Goal: Obtain resource: Download file/media

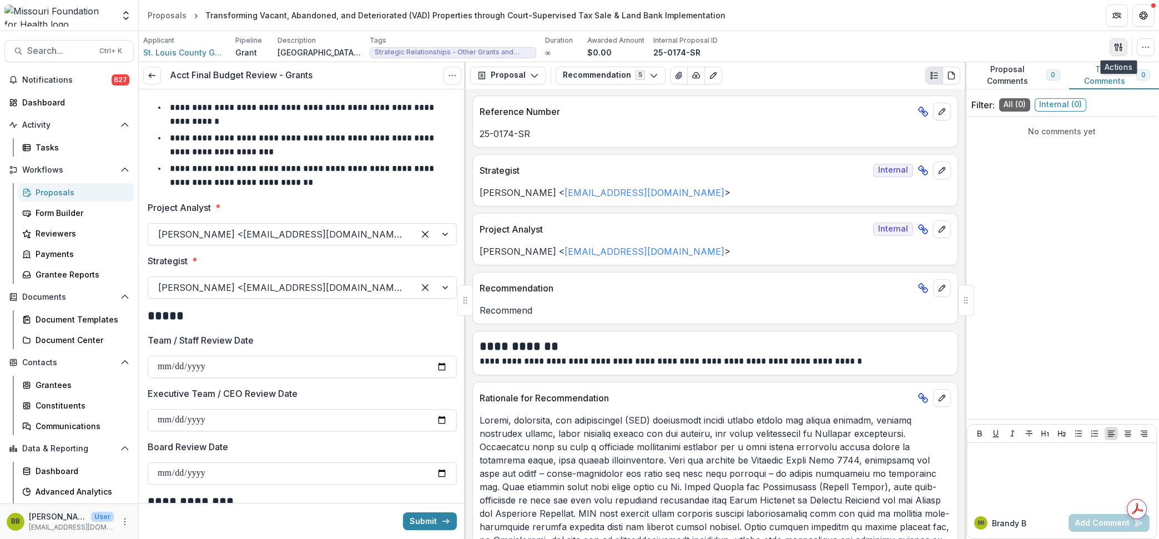
click at [1124, 50] on button "button" at bounding box center [1119, 47] width 18 height 18
click at [1055, 90] on button "Proposal Files" at bounding box center [1065, 91] width 119 height 18
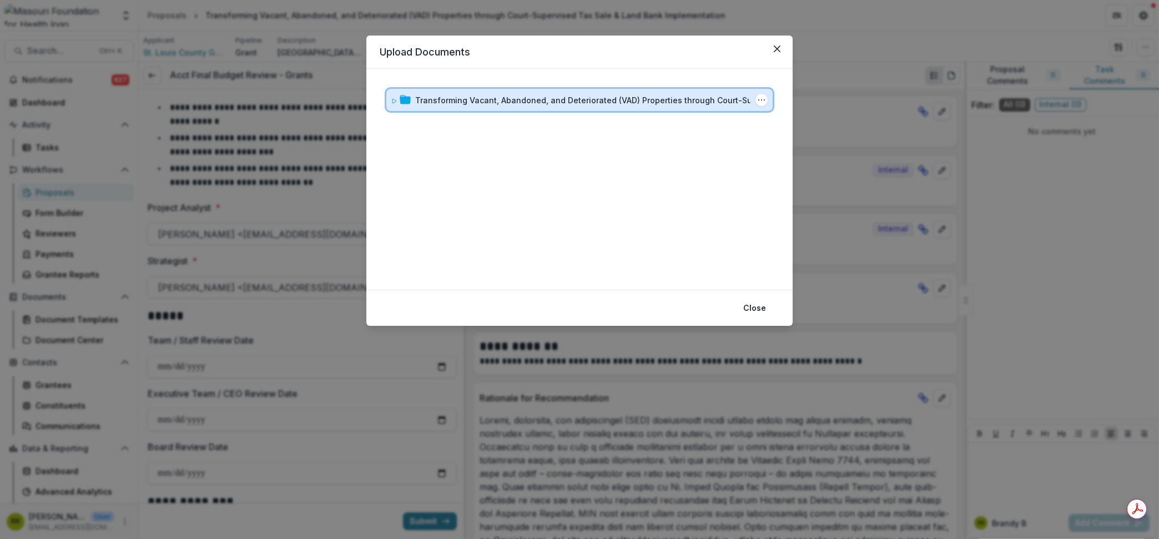
click at [390, 98] on div "Transforming Vacant, Abandoned, and Deteriorated (VAD) Properties through Court…" at bounding box center [579, 100] width 386 height 22
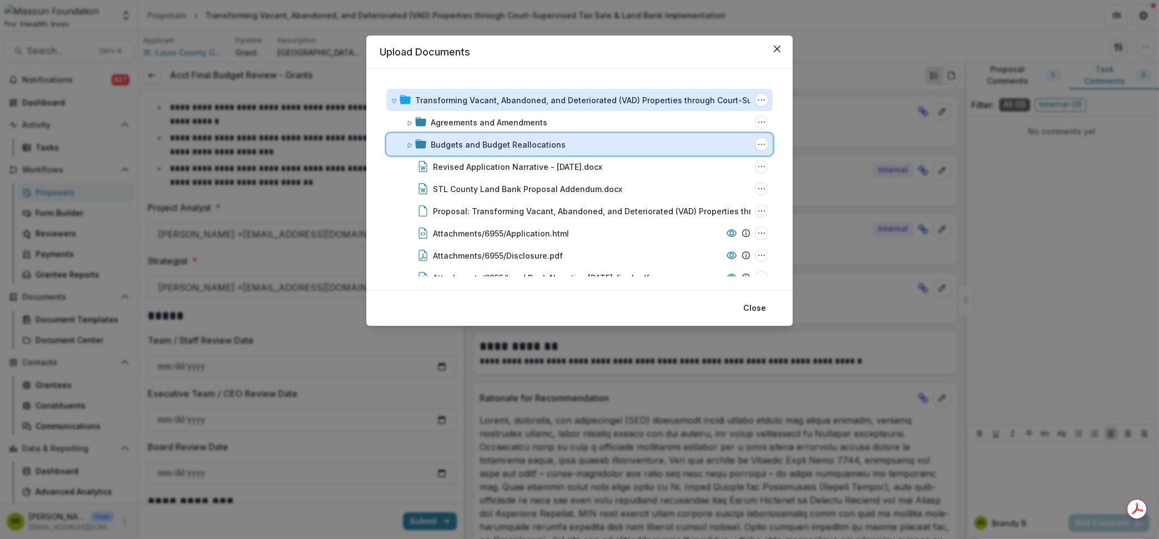
click at [407, 139] on span at bounding box center [409, 145] width 7 height 12
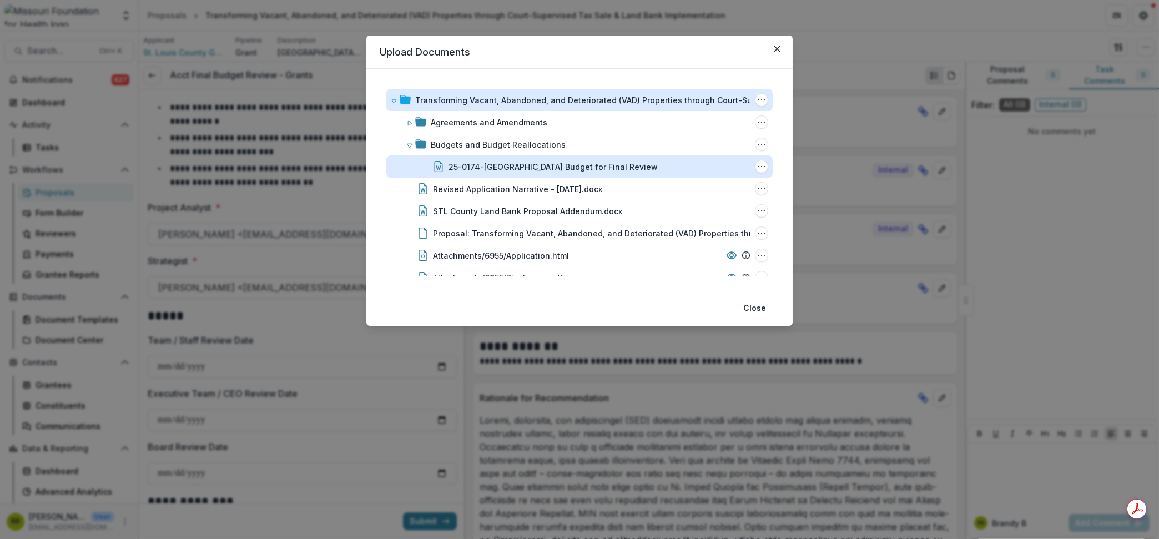
click at [461, 162] on div "25-0174-SR St. Louis County Budget for Final Review" at bounding box center [553, 167] width 209 height 12
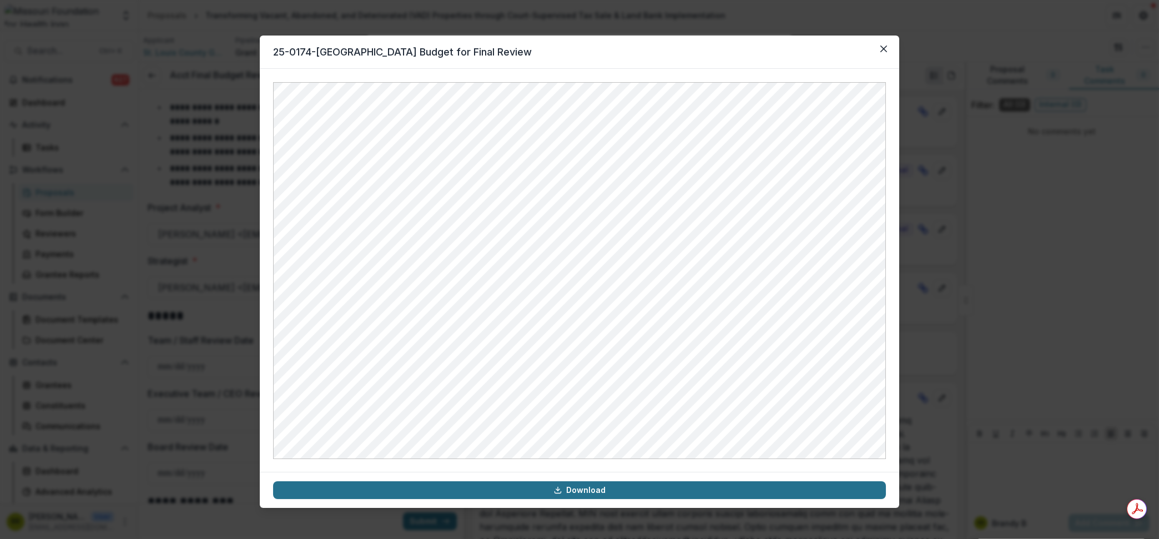
drag, startPoint x: 619, startPoint y: 486, endPoint x: 612, endPoint y: 487, distance: 6.8
click at [618, 486] on link "Download" at bounding box center [579, 490] width 613 height 18
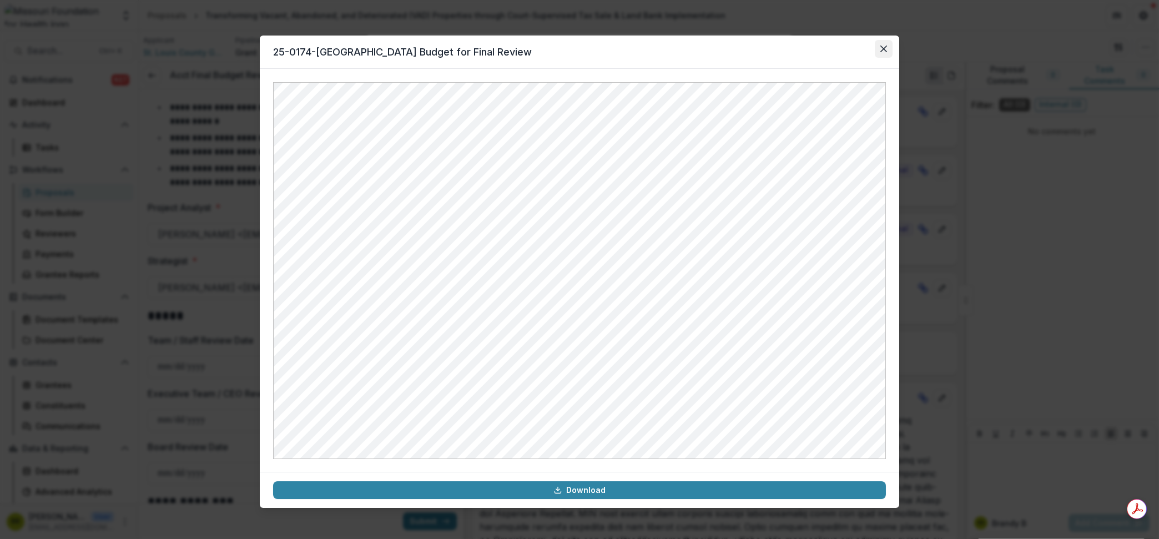
click at [884, 48] on icon "Close" at bounding box center [884, 49] width 7 height 7
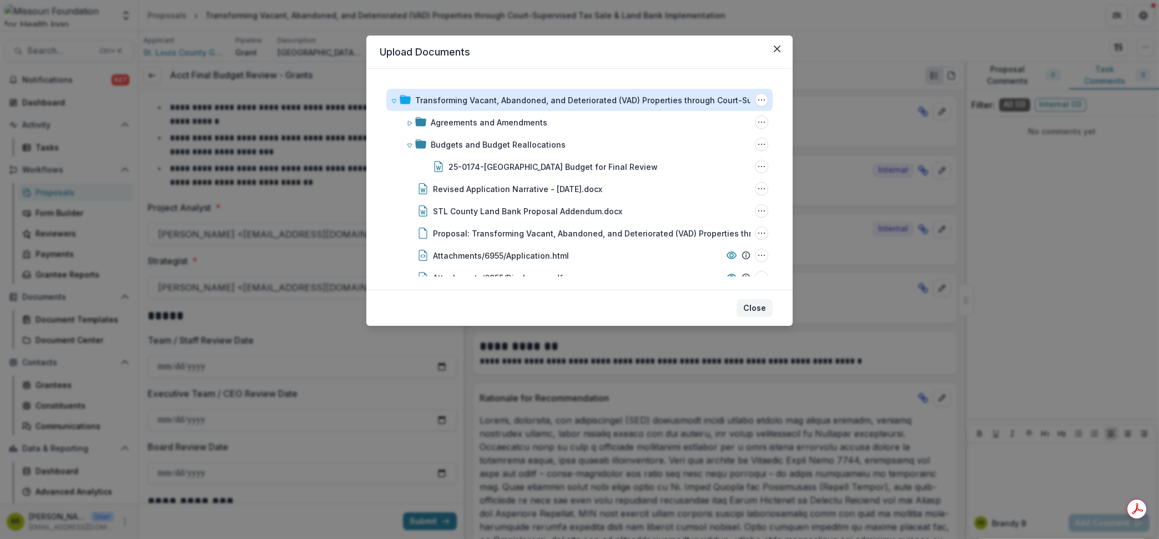
click at [762, 308] on button "Close" at bounding box center [755, 308] width 36 height 18
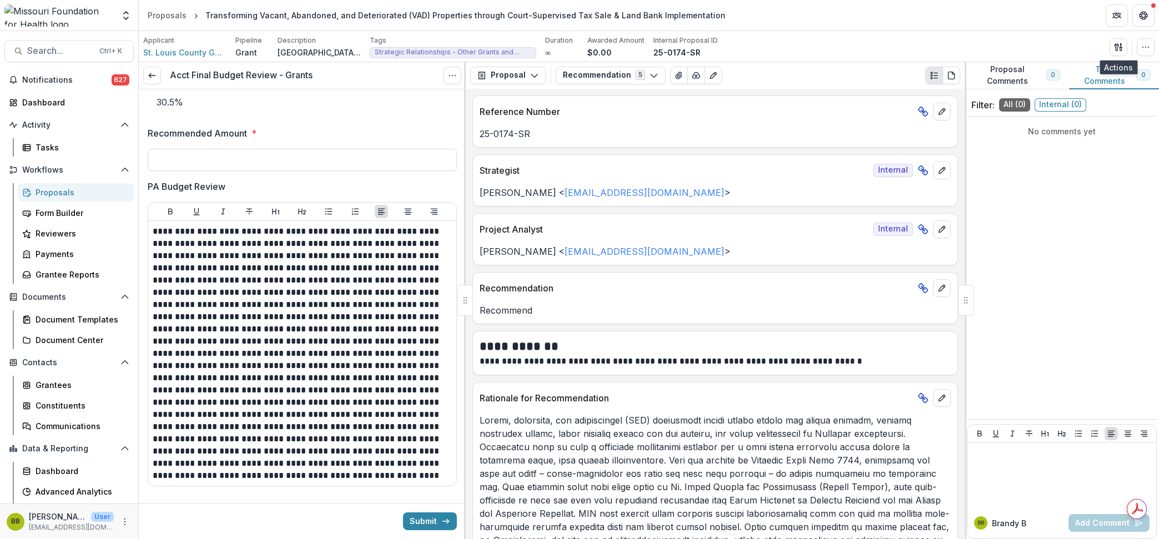
scroll to position [486, 0]
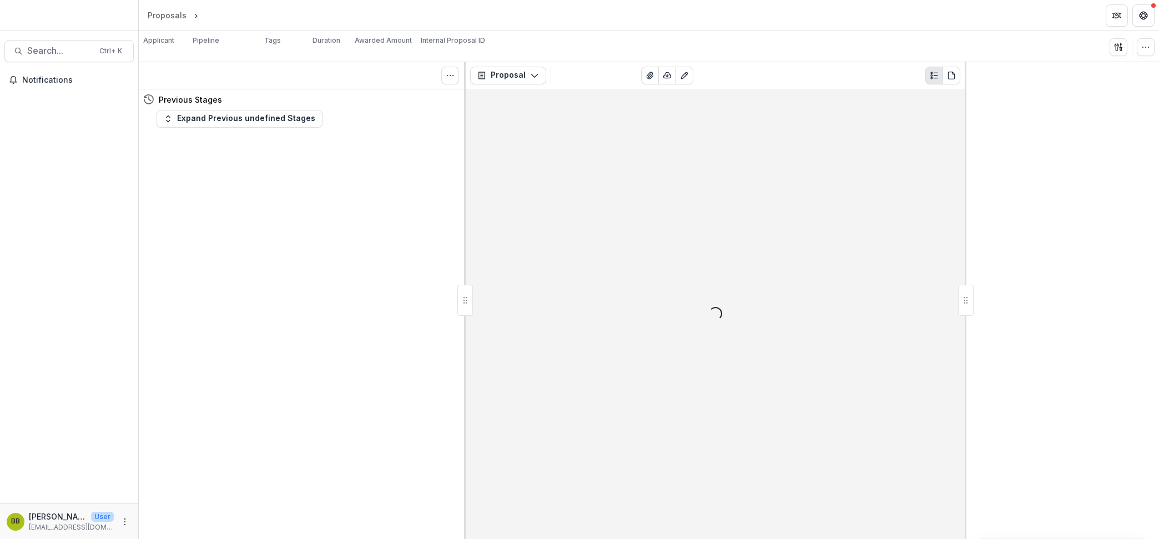
click at [41, 19] on div at bounding box center [69, 17] width 138 height 26
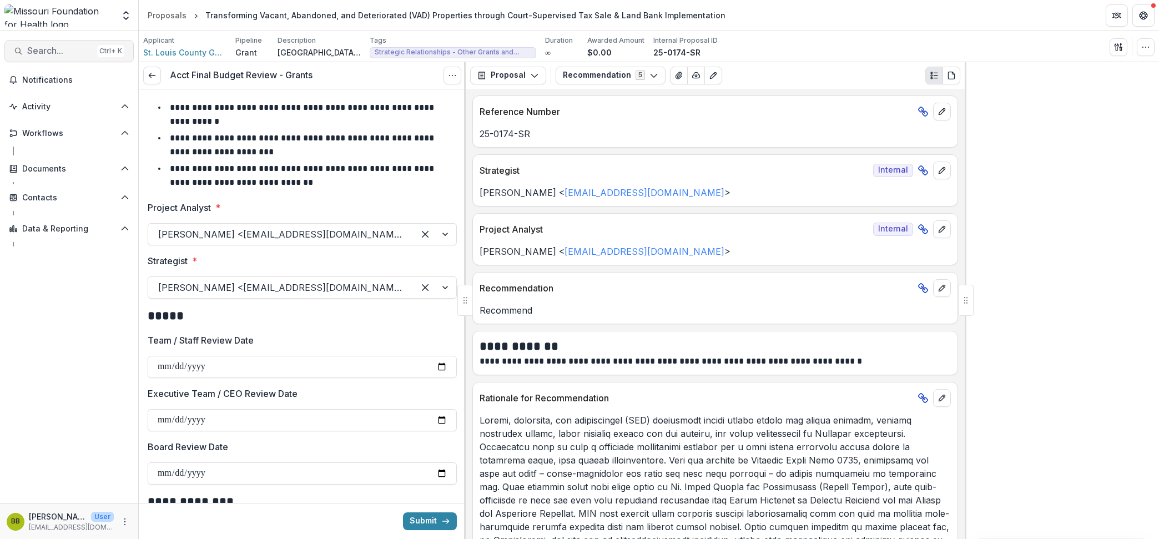
click at [44, 52] on span "Search..." at bounding box center [60, 51] width 66 height 11
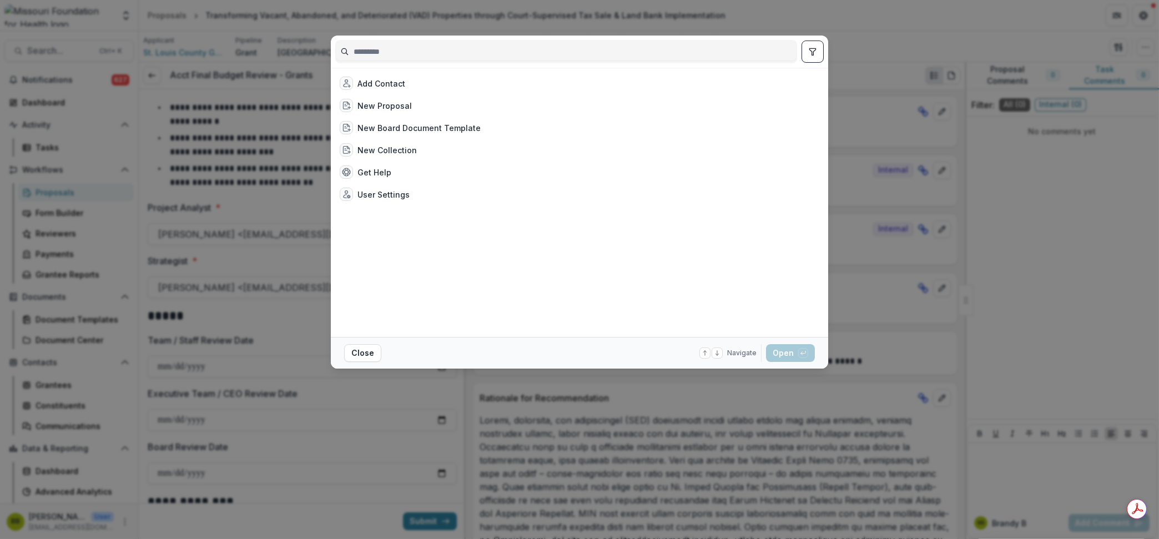
click at [506, 55] on input at bounding box center [566, 52] width 461 height 18
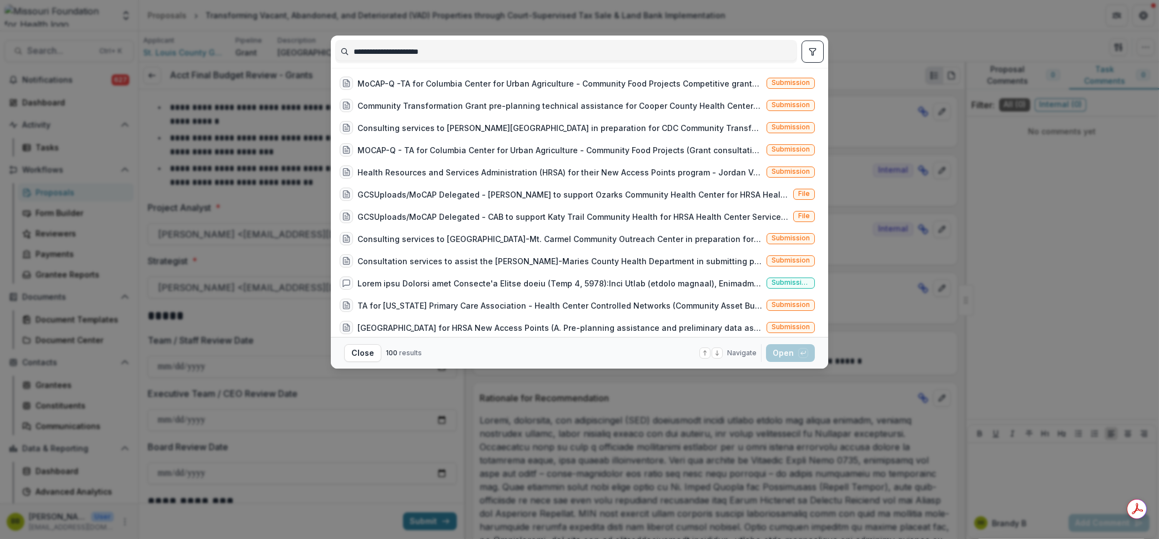
type input "**********"
click at [343, 356] on footer "Close 100 results Navigate up and down with arrow keys Open with enter key" at bounding box center [579, 353] width 497 height 32
click at [359, 350] on button "Close" at bounding box center [362, 353] width 37 height 18
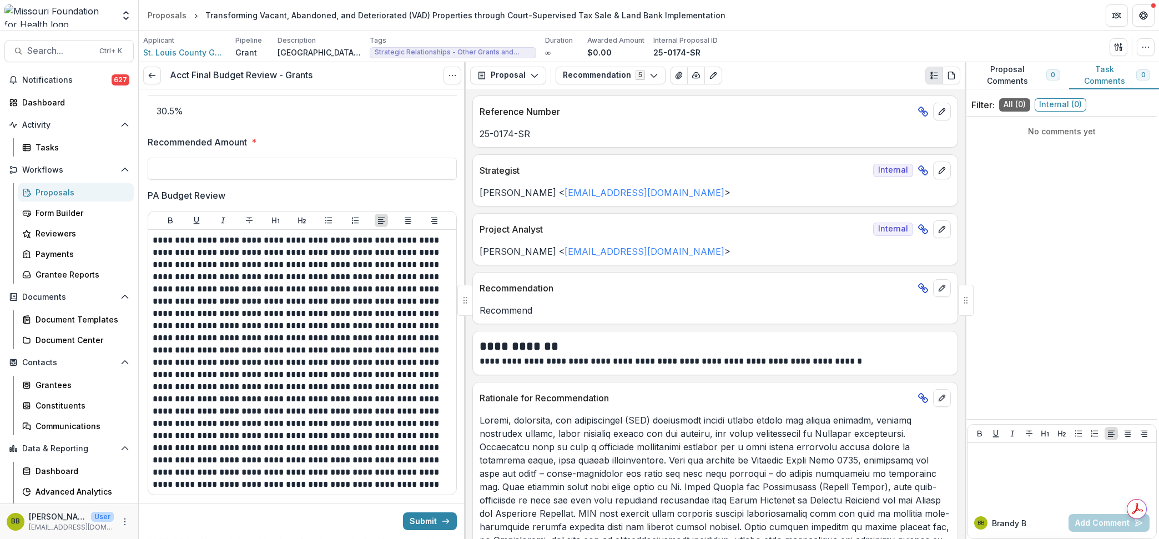
scroll to position [625, 0]
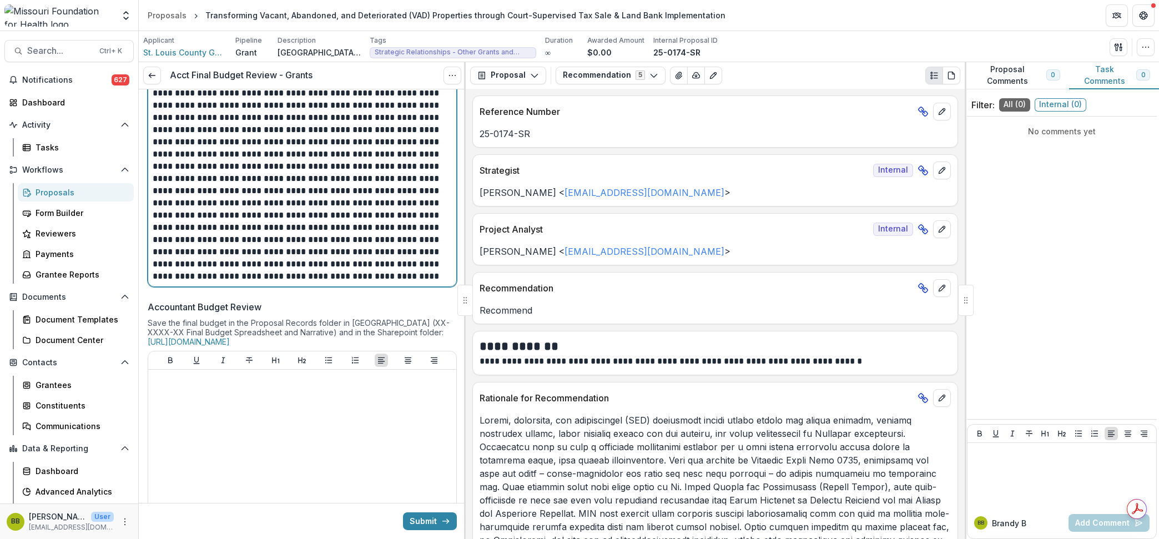
click at [386, 223] on p at bounding box center [301, 154] width 296 height 256
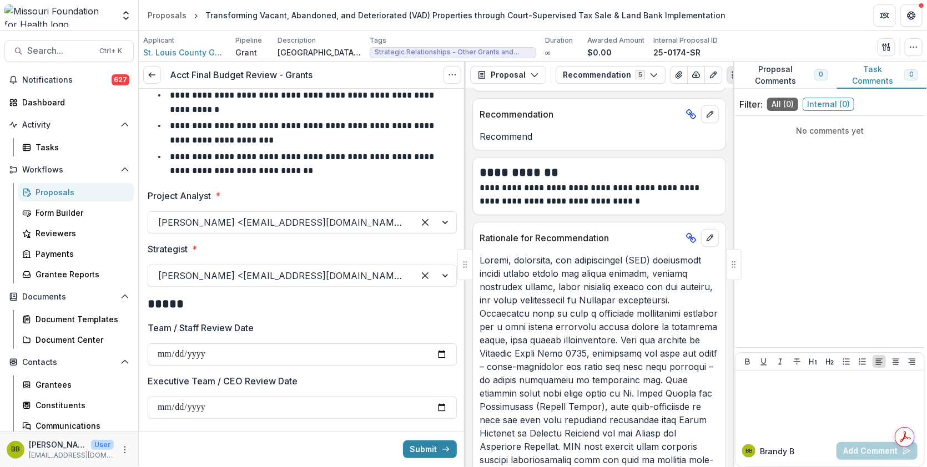
scroll to position [0, 0]
